Goal: Information Seeking & Learning: Learn about a topic

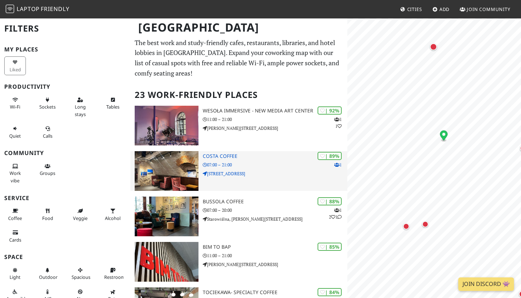
click at [286, 177] on div "| 89% 1 Costa Coffee 07:00 – 21:00 Floriańska 57" at bounding box center [275, 171] width 145 height 40
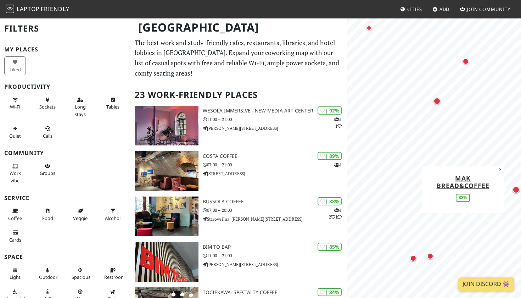
click at [514, 190] on div "Map marker" at bounding box center [516, 189] width 7 height 7
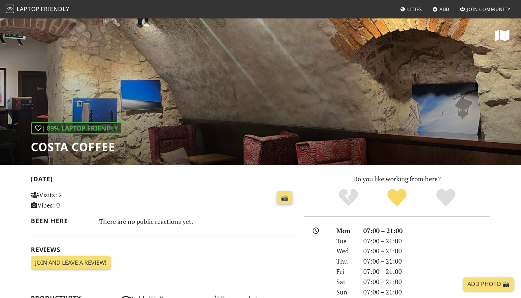
click at [256, 127] on div "| 89% Laptop Friendly Costa Coffee" at bounding box center [260, 92] width 521 height 148
click at [445, 191] on icon "Definitely!" at bounding box center [445, 197] width 19 height 19
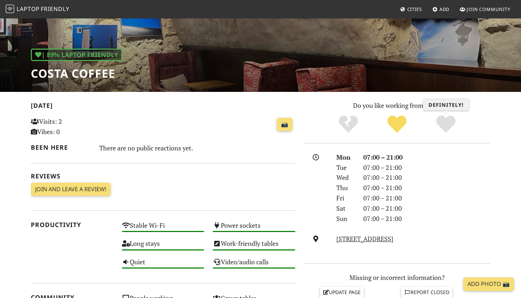
scroll to position [72, 0]
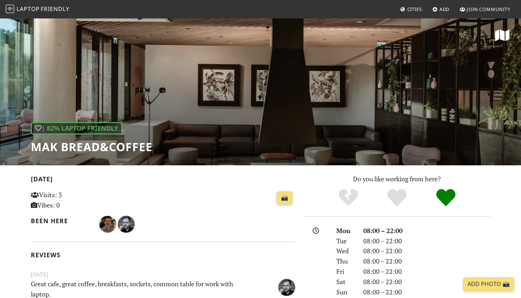
click at [273, 106] on div "| 82% Laptop Friendly MAK Bread&Coffee" at bounding box center [260, 92] width 521 height 148
click at [102, 148] on h1 "MAK Bread&Coffee" at bounding box center [92, 146] width 122 height 13
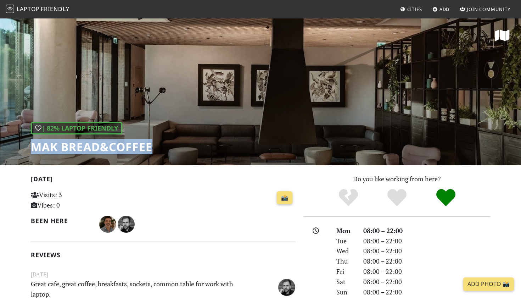
click at [102, 148] on h1 "MAK Bread&Coffee" at bounding box center [92, 146] width 122 height 13
copy div "MAK Bread&Coffee"
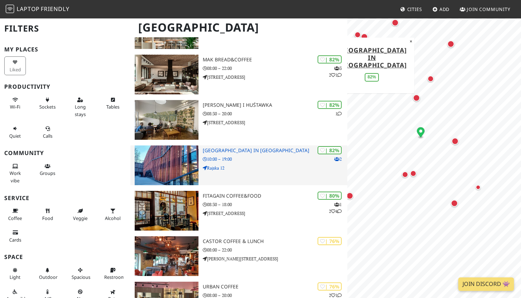
scroll to position [326, 0]
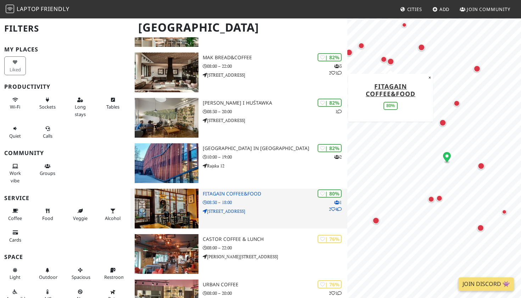
click at [340, 198] on div "Kraków Filters My Places Liked Productivity Wi-Fi Sockets Long stays Tables Qui…" at bounding box center [260, 280] width 521 height 1177
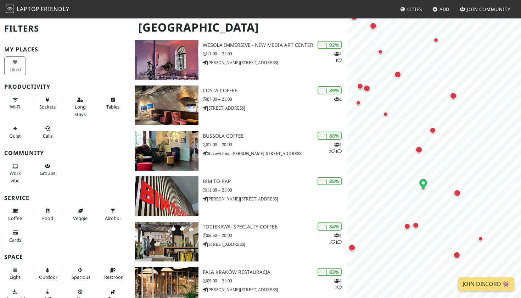
scroll to position [65, 0]
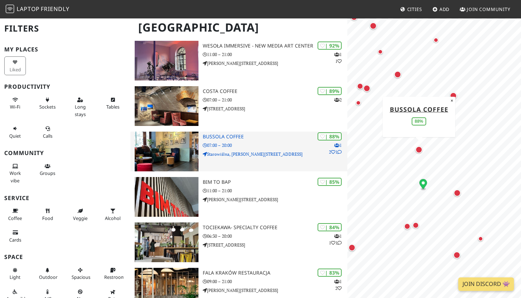
click at [256, 142] on p "07:00 – 20:00" at bounding box center [275, 145] width 145 height 7
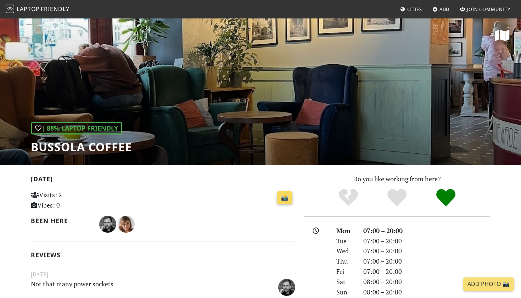
click at [281, 197] on link "📸" at bounding box center [285, 197] width 16 height 13
click at [115, 71] on div "| 88% Laptop Friendly Bussola Coffee" at bounding box center [260, 92] width 521 height 148
click at [62, 146] on h1 "Bussola Coffee" at bounding box center [81, 146] width 101 height 13
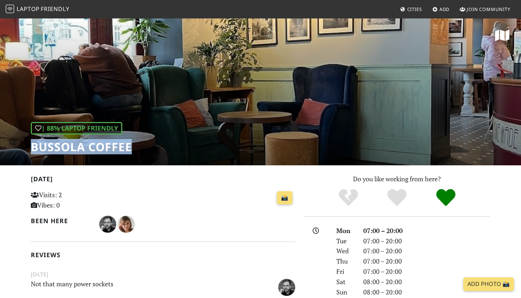
click at [62, 146] on h1 "Bussola Coffee" at bounding box center [81, 146] width 101 height 13
copy div "Bussola Coffee"
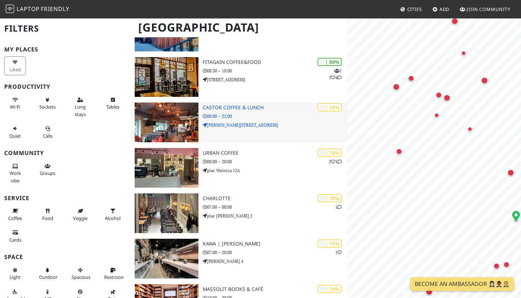
scroll to position [461, 0]
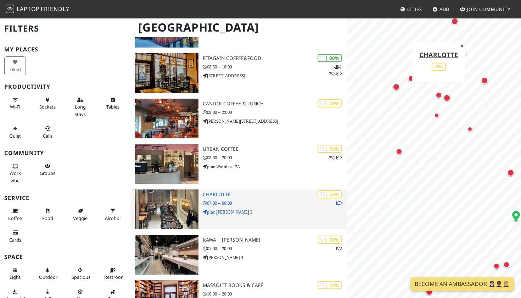
click at [229, 209] on p "plac Szczepański 2" at bounding box center [275, 211] width 145 height 7
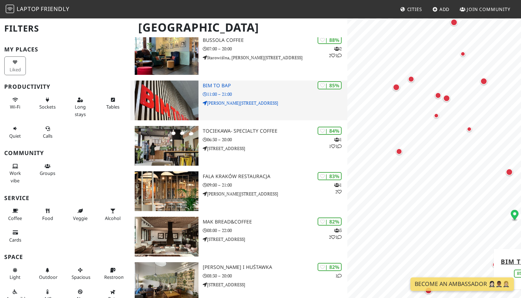
scroll to position [151, 0]
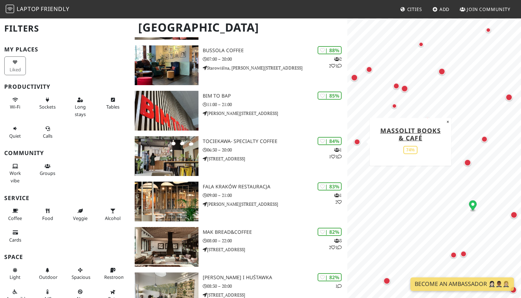
drag, startPoint x: 401, startPoint y: 151, endPoint x: 359, endPoint y: 141, distance: 42.9
click at [359, 141] on div "Map marker" at bounding box center [357, 141] width 6 height 6
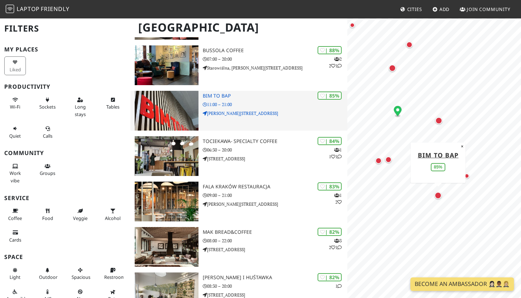
click at [268, 105] on p "11:00 – 21:00" at bounding box center [275, 104] width 145 height 7
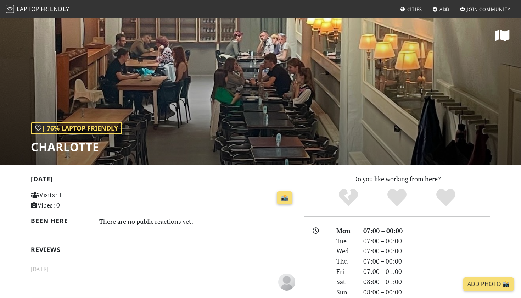
scroll to position [20, 0]
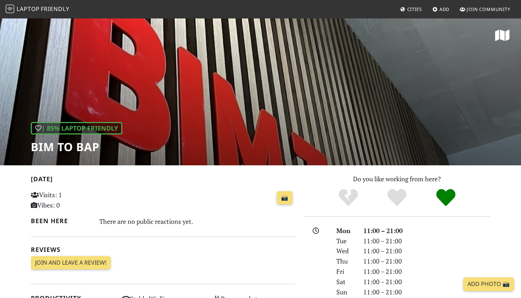
click at [70, 145] on h1 "BIM TO BAP" at bounding box center [76, 146] width 91 height 13
copy div "BIM TO BAP"
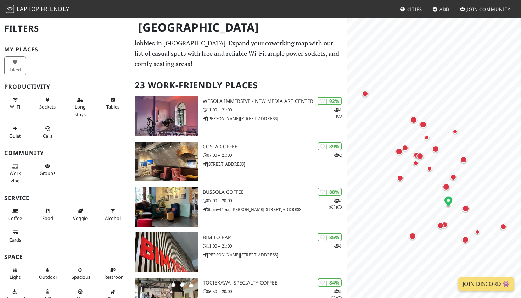
scroll to position [8, 0]
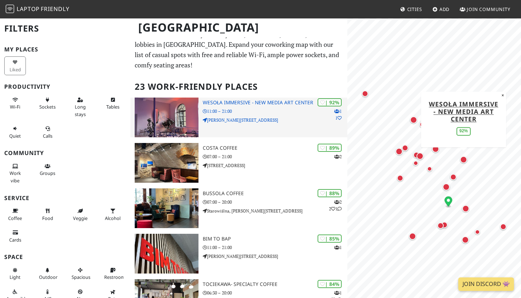
click at [250, 126] on div "| 92% 1 1 Wesoła Immersive - New Media Art Center 11:00 – 21:00 [PERSON_NAME][S…" at bounding box center [275, 118] width 145 height 40
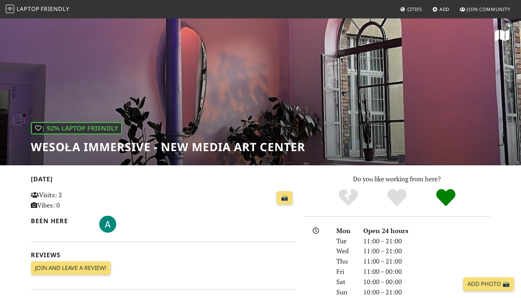
click at [119, 149] on h1 "Wesoła Immersive - New Media Art Center" at bounding box center [168, 146] width 274 height 13
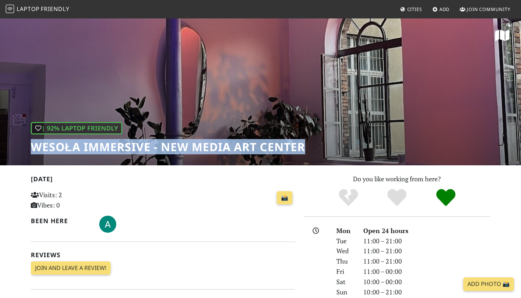
click at [119, 149] on h1 "Wesoła Immersive - New Media Art Center" at bounding box center [168, 146] width 274 height 13
copy div "Wesoła Immersive - New Media Art Center"
